Goal: Navigation & Orientation: Find specific page/section

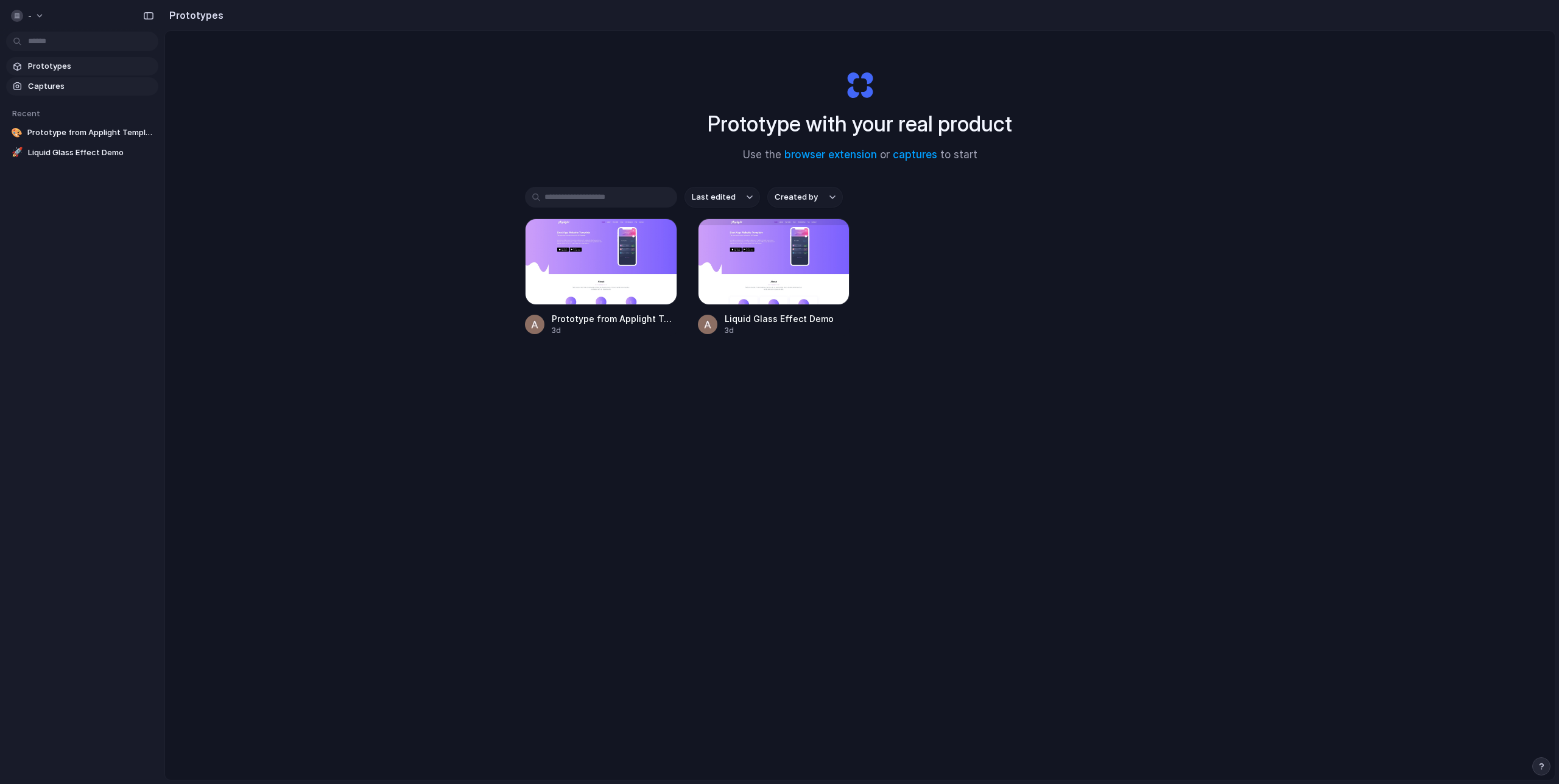
click at [35, 83] on span "Captures" at bounding box center [91, 86] width 125 height 12
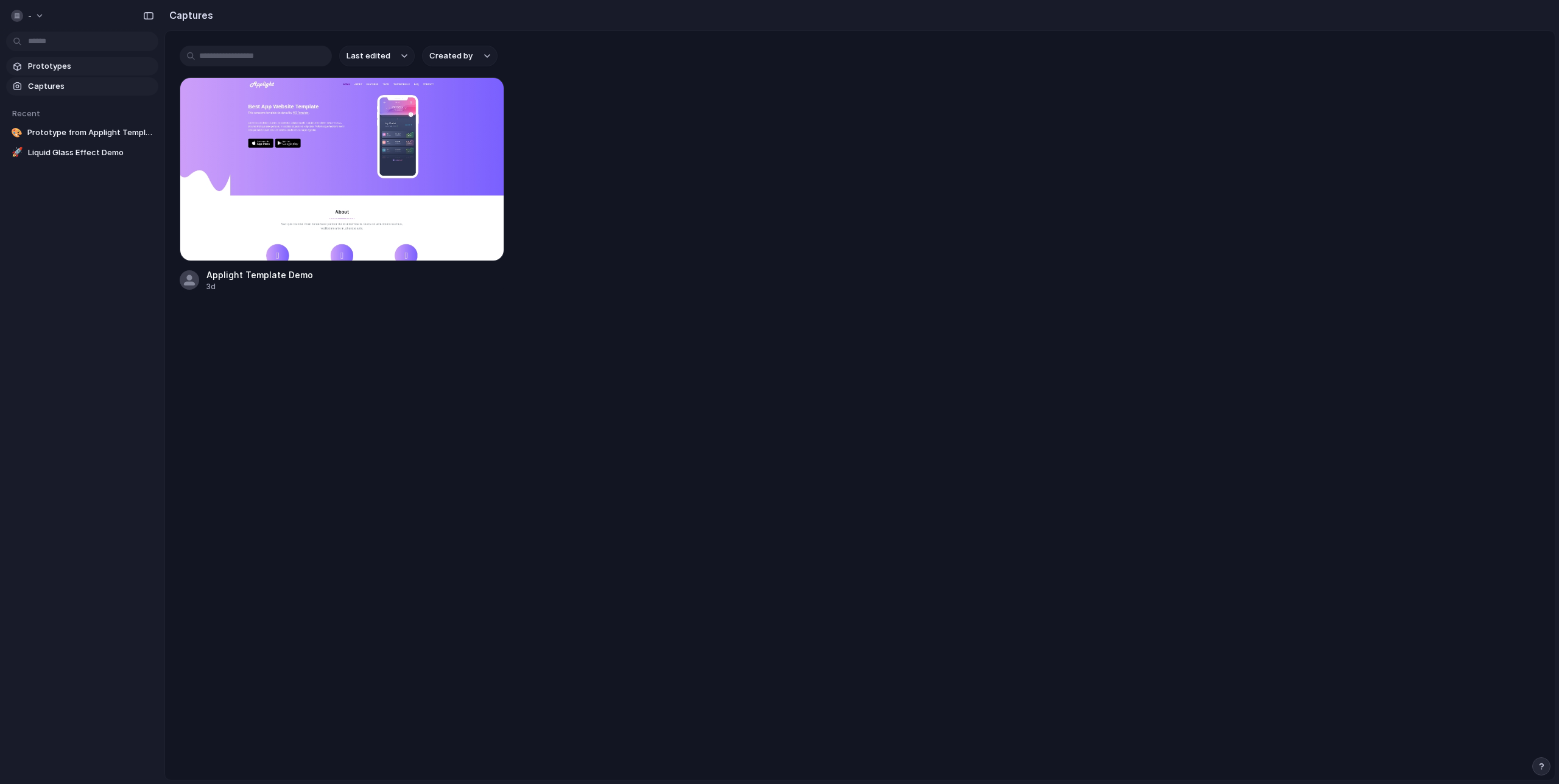
click at [78, 72] on span "Prototypes" at bounding box center [91, 65] width 125 height 12
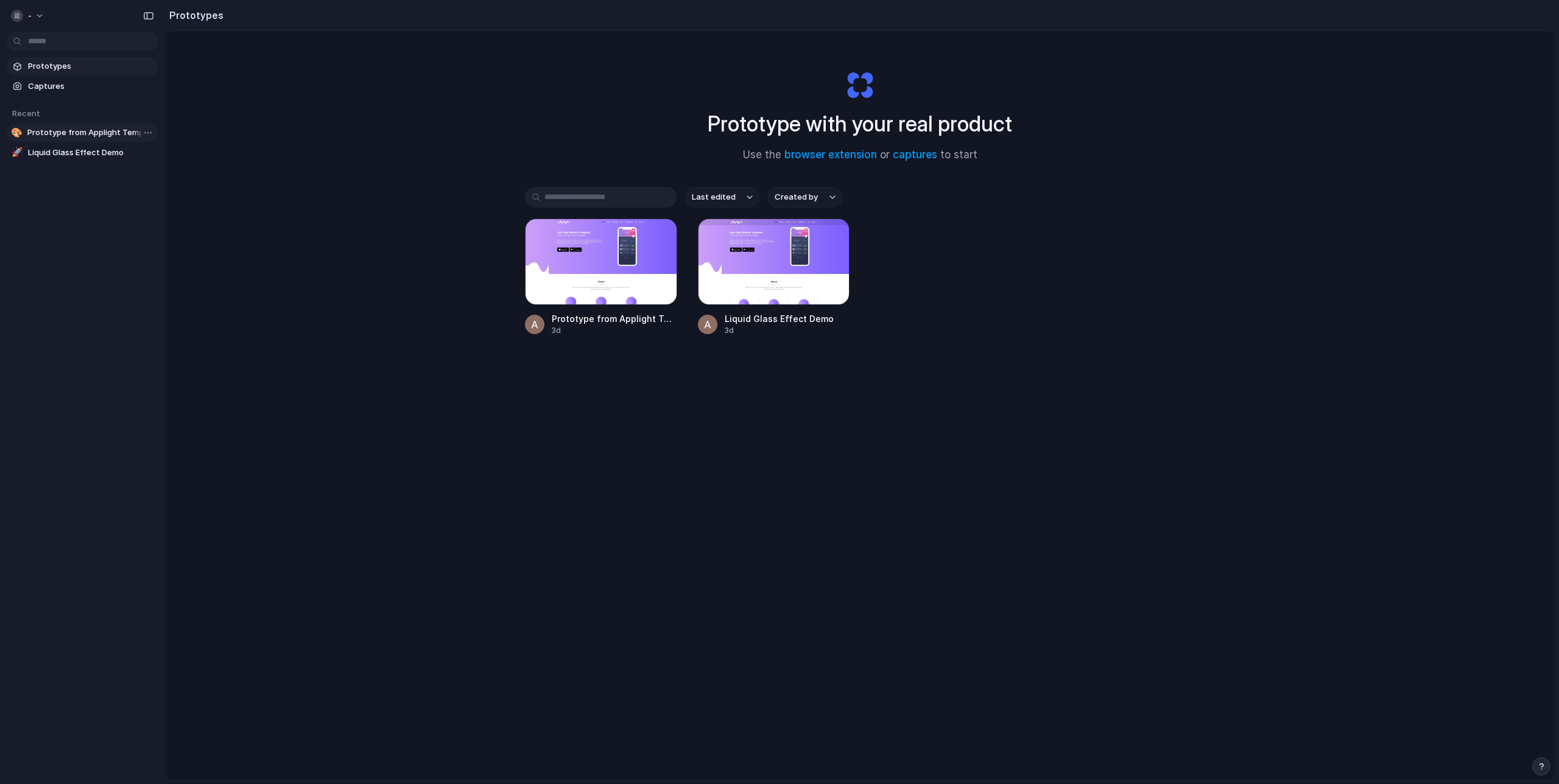
click at [82, 128] on span "Prototype from Applight Template Demo" at bounding box center [90, 132] width 126 height 12
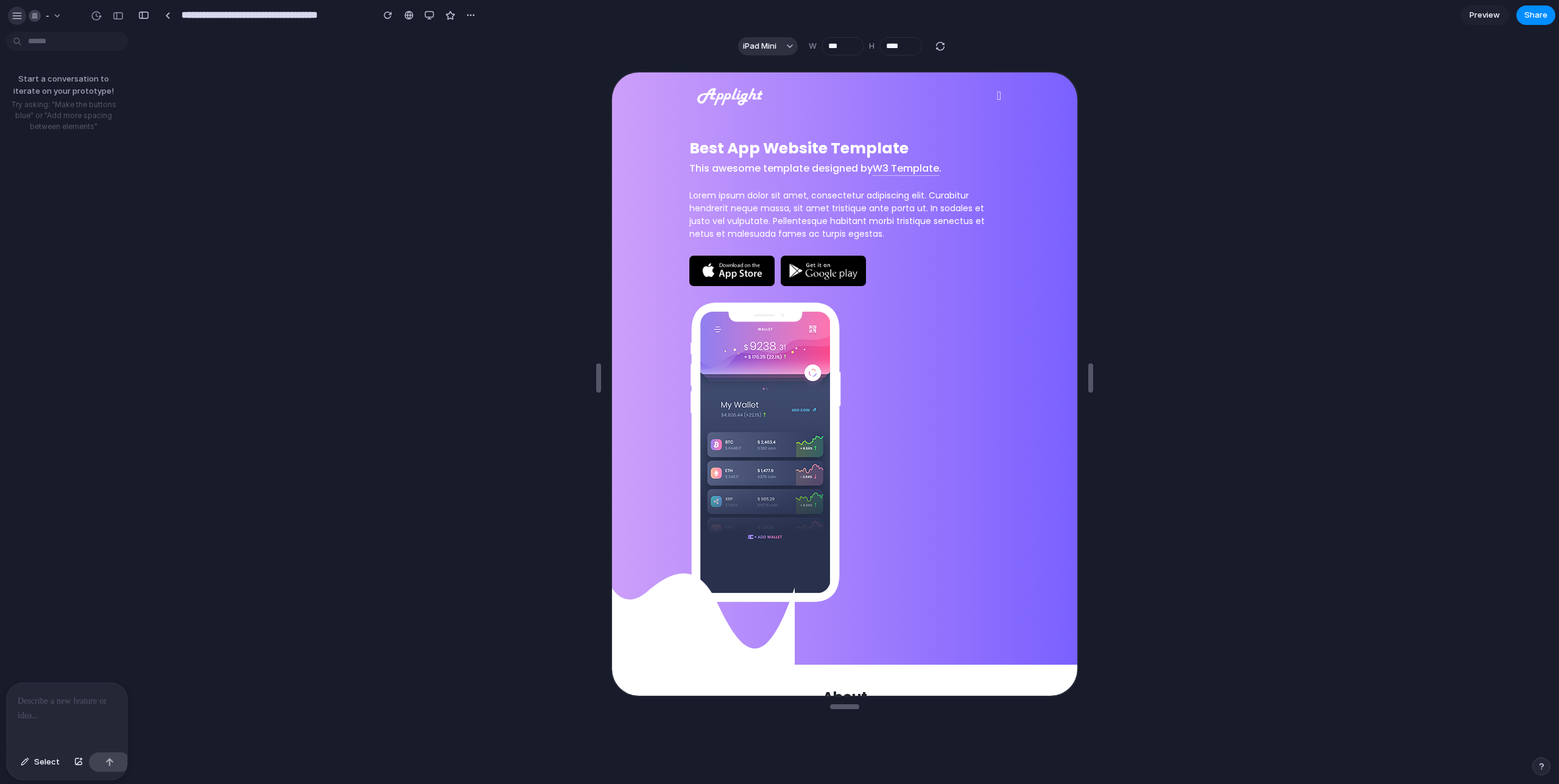
click at [14, 16] on div "button" at bounding box center [17, 15] width 11 height 11
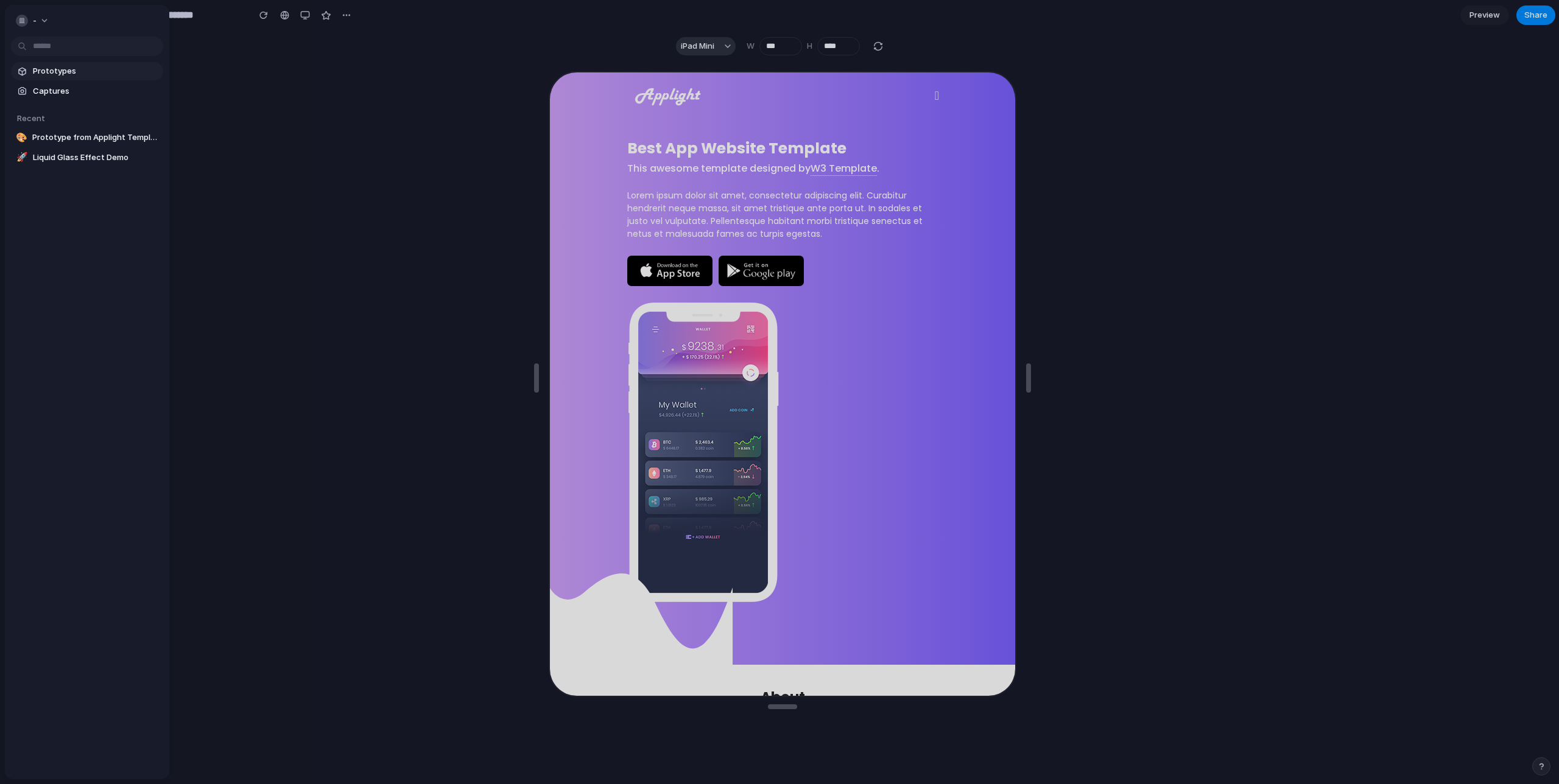
click at [47, 69] on span "Prototypes" at bounding box center [95, 71] width 125 height 12
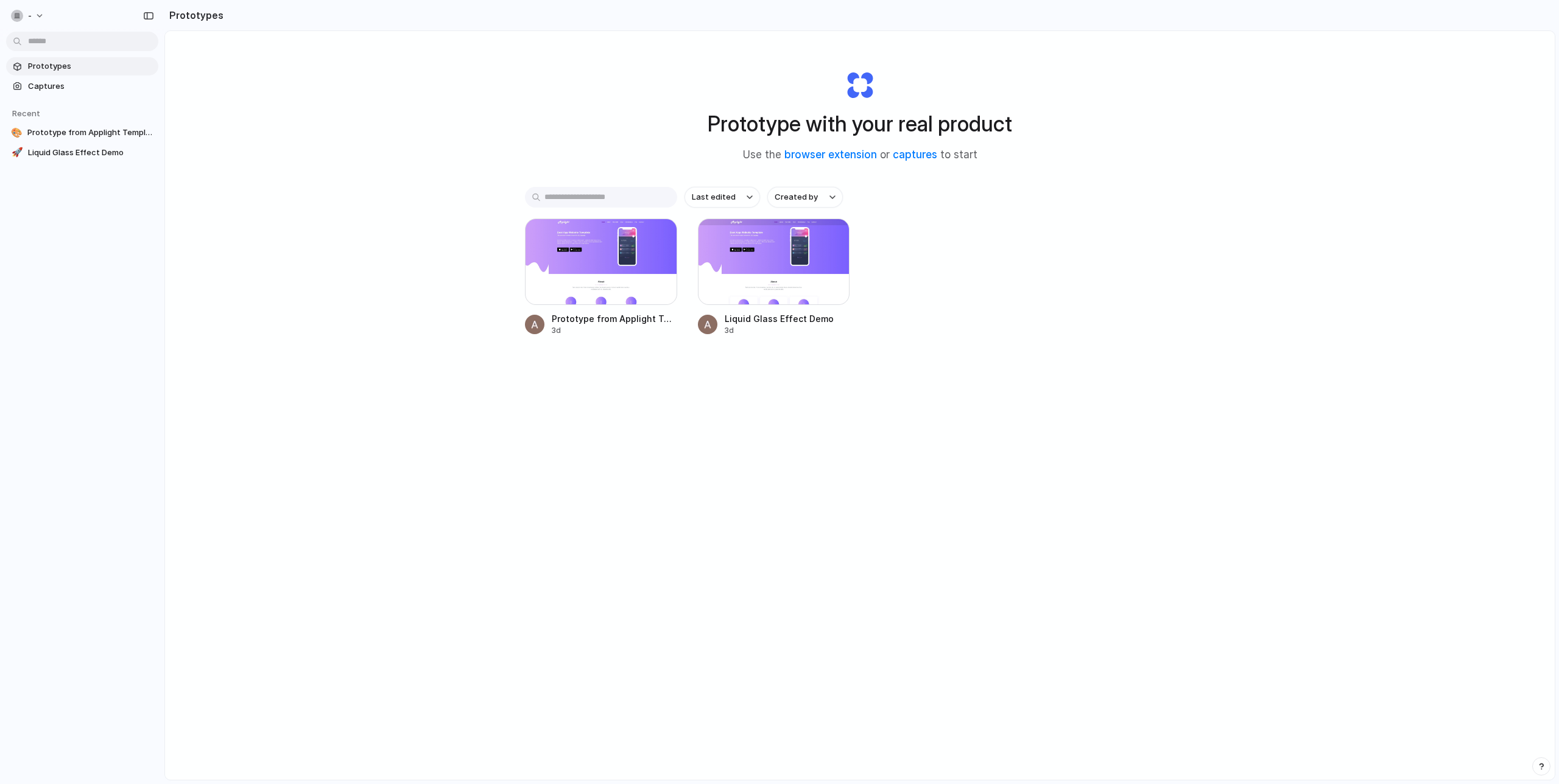
drag, startPoint x: 95, startPoint y: 122, endPoint x: 219, endPoint y: 228, distance: 163.1
click at [198, 215] on div "- Prototypes Captures Recent 🎨 Prototype from Applight Template Demo 🚀 Liquid G…" at bounding box center [779, 392] width 1559 height 784
click at [147, 19] on div "button" at bounding box center [149, 15] width 11 height 8
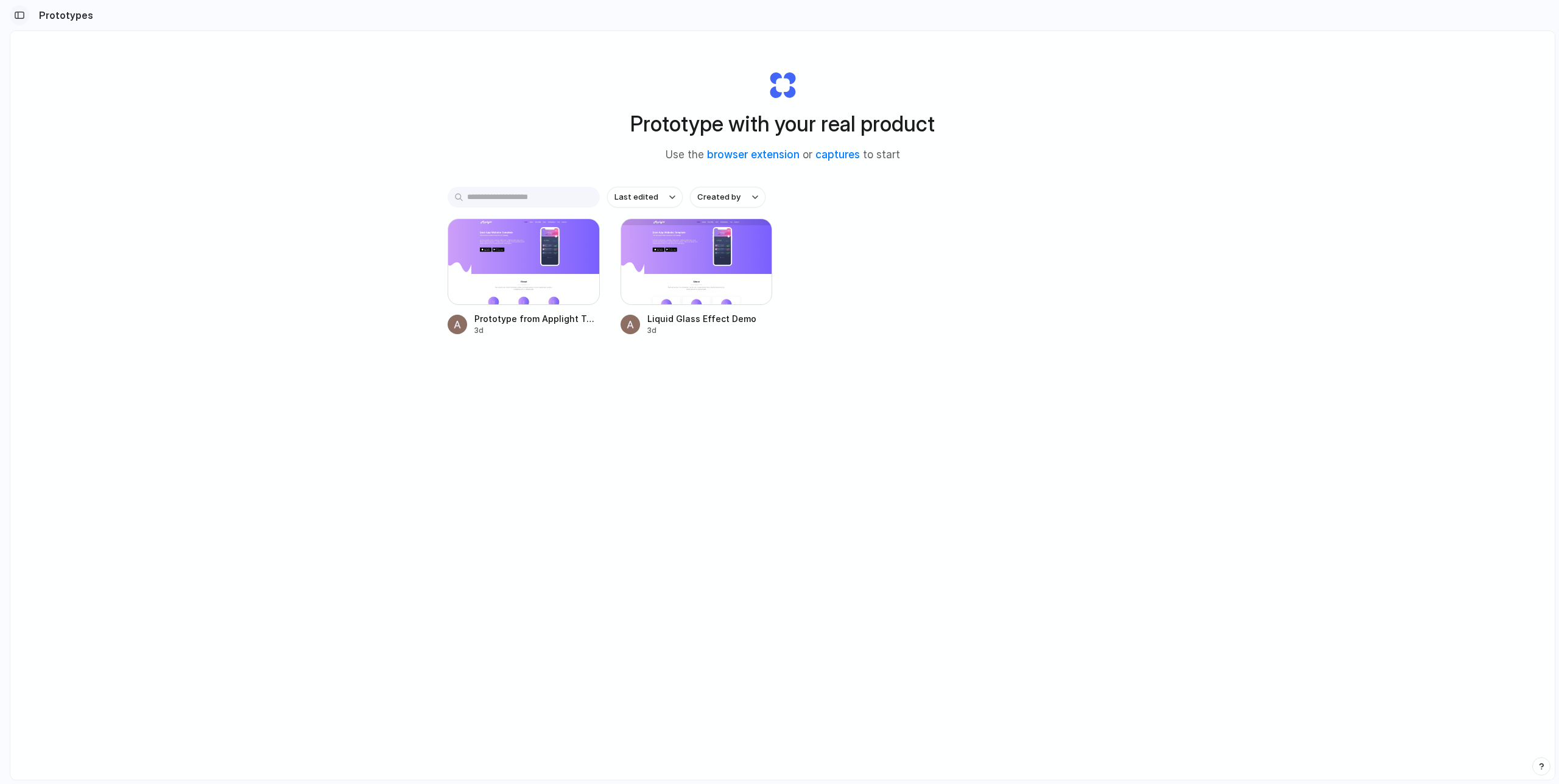
click at [20, 14] on div "button" at bounding box center [19, 15] width 11 height 8
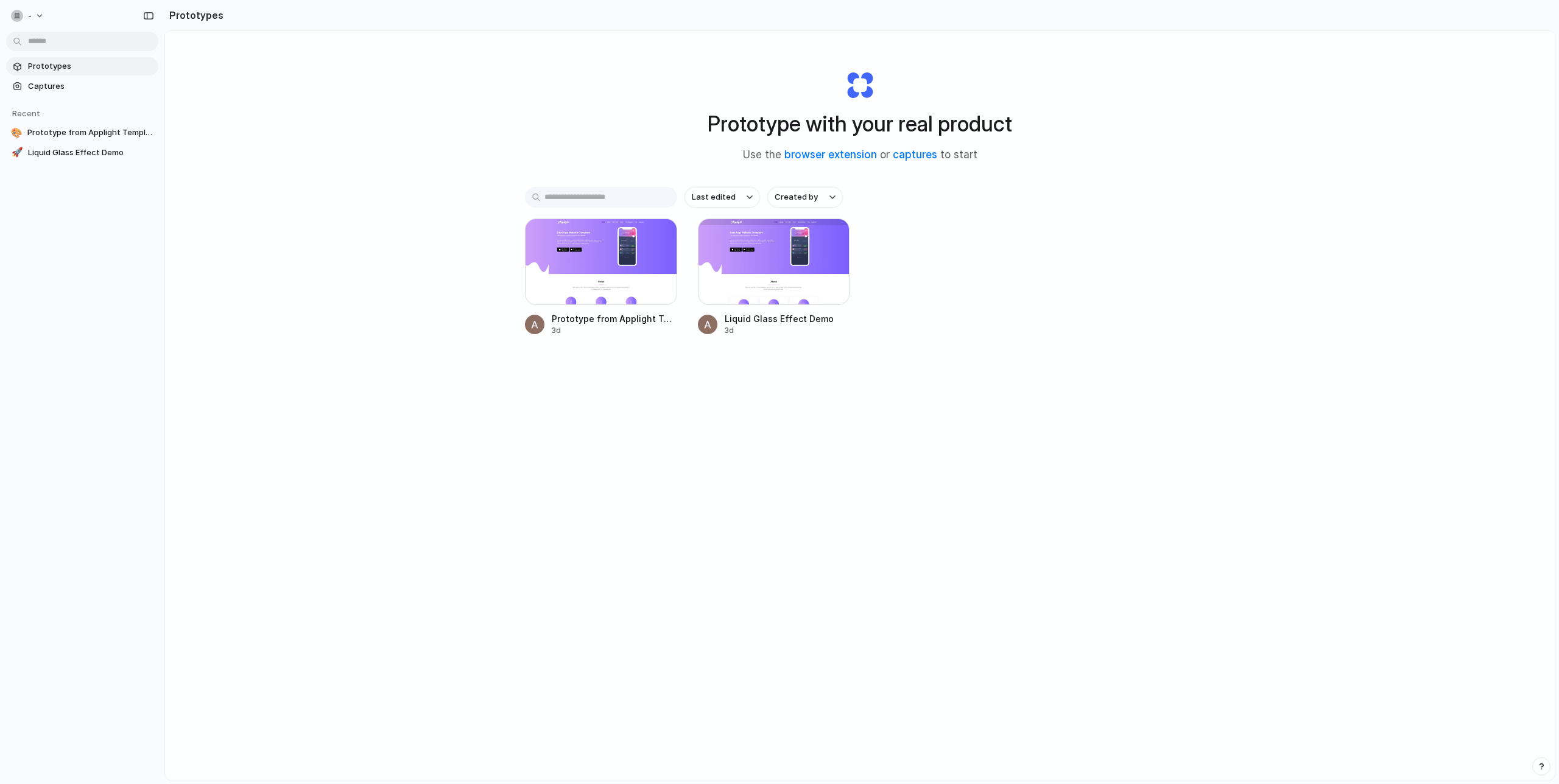
click at [127, 19] on div "-" at bounding box center [82, 15] width 164 height 29
click at [79, 89] on span "Captures" at bounding box center [91, 86] width 125 height 12
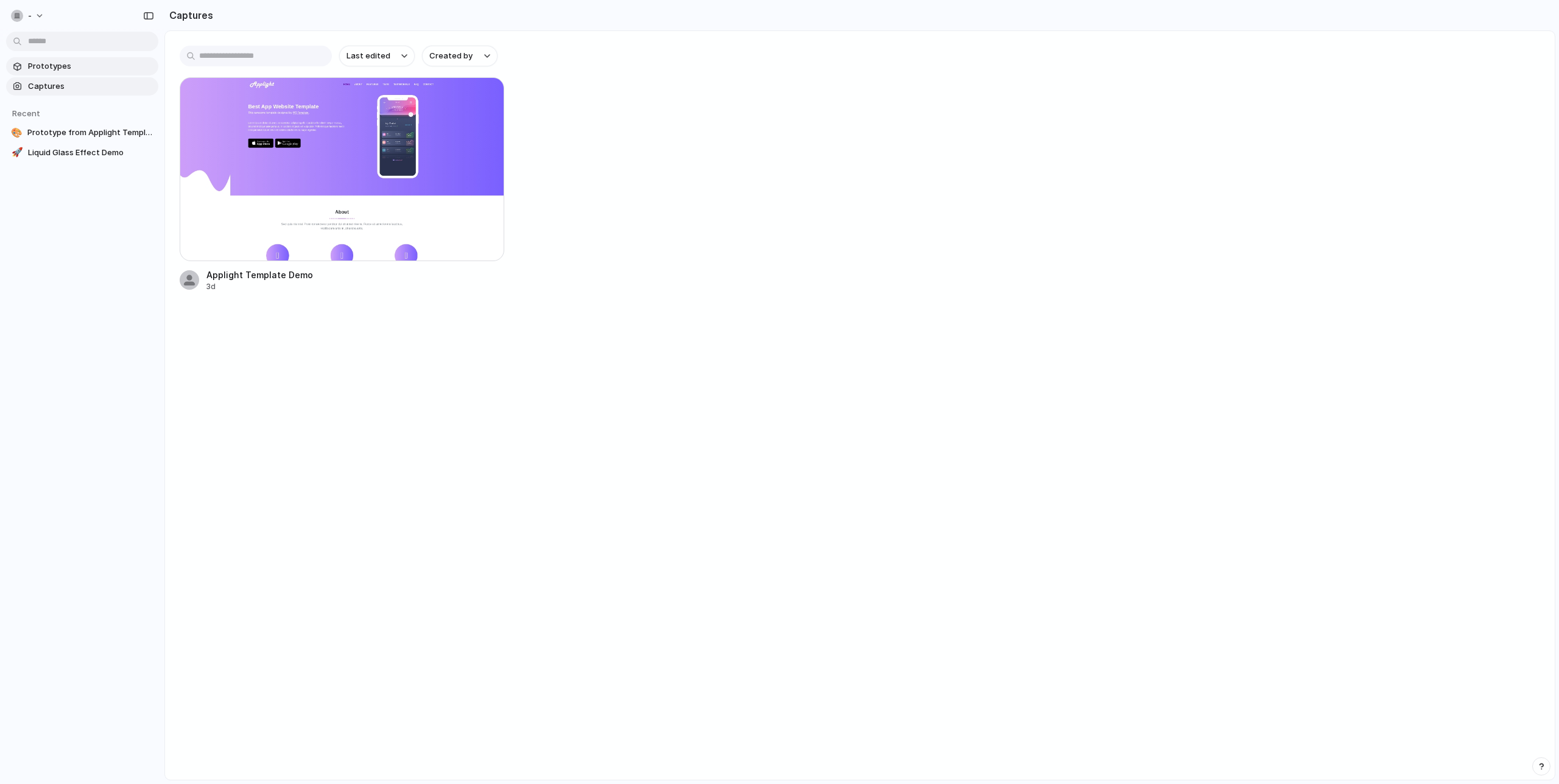
click at [74, 65] on span "Prototypes" at bounding box center [91, 65] width 125 height 12
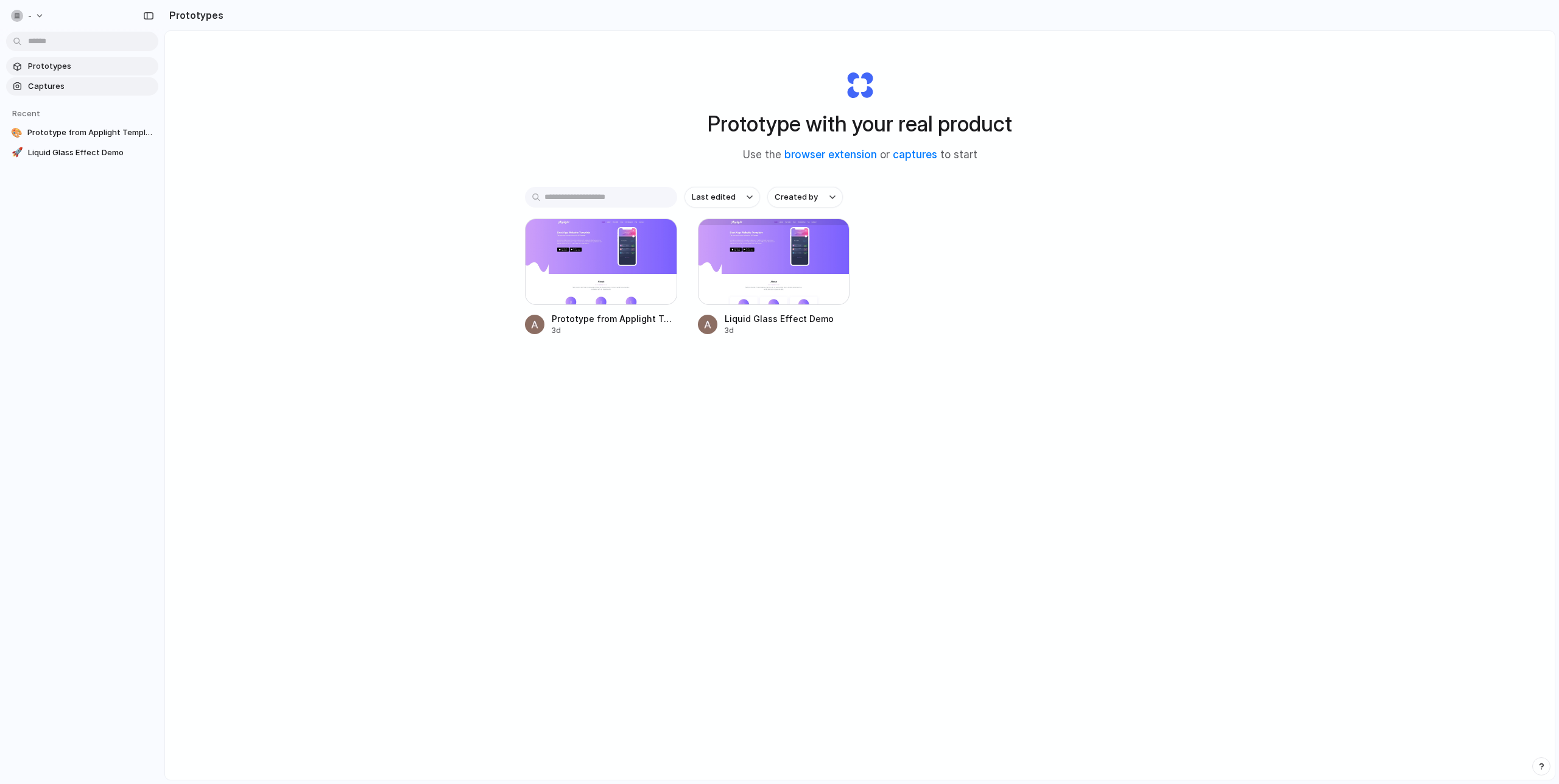
click at [74, 86] on span "Captures" at bounding box center [91, 86] width 125 height 12
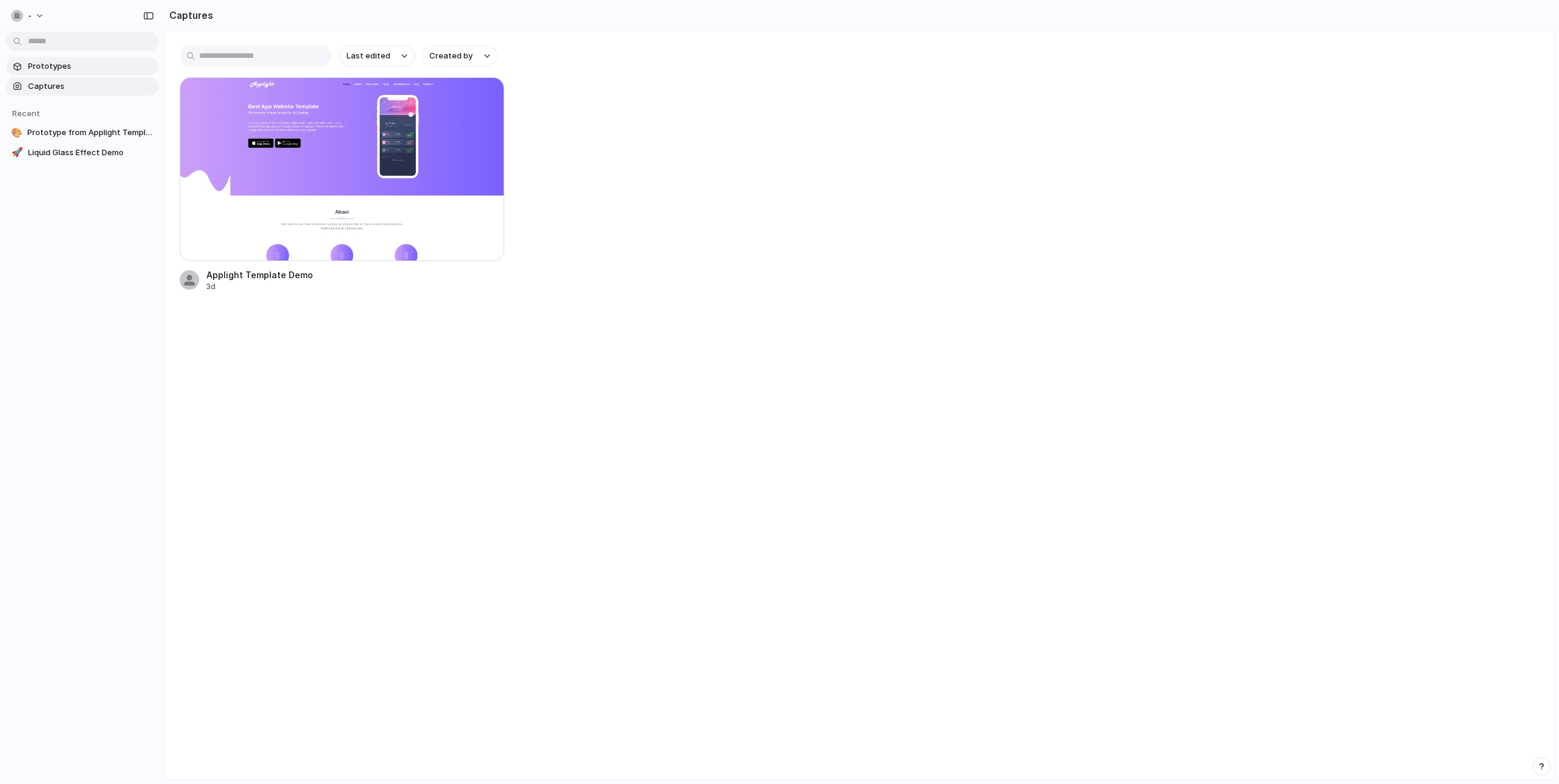
click at [81, 64] on span "Prototypes" at bounding box center [91, 65] width 125 height 12
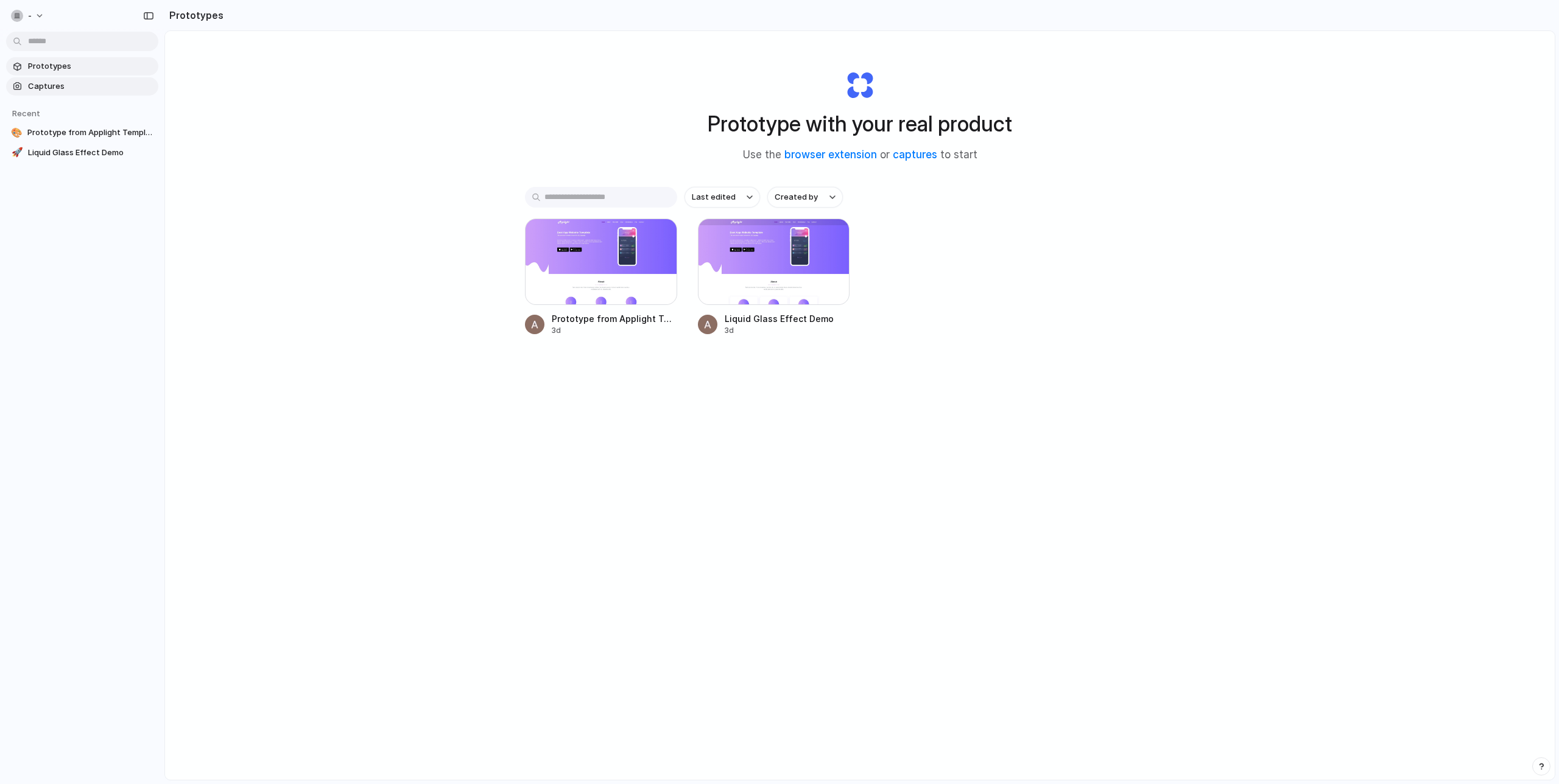
click at [81, 86] on span "Captures" at bounding box center [91, 86] width 125 height 12
